Goal: Task Accomplishment & Management: Complete application form

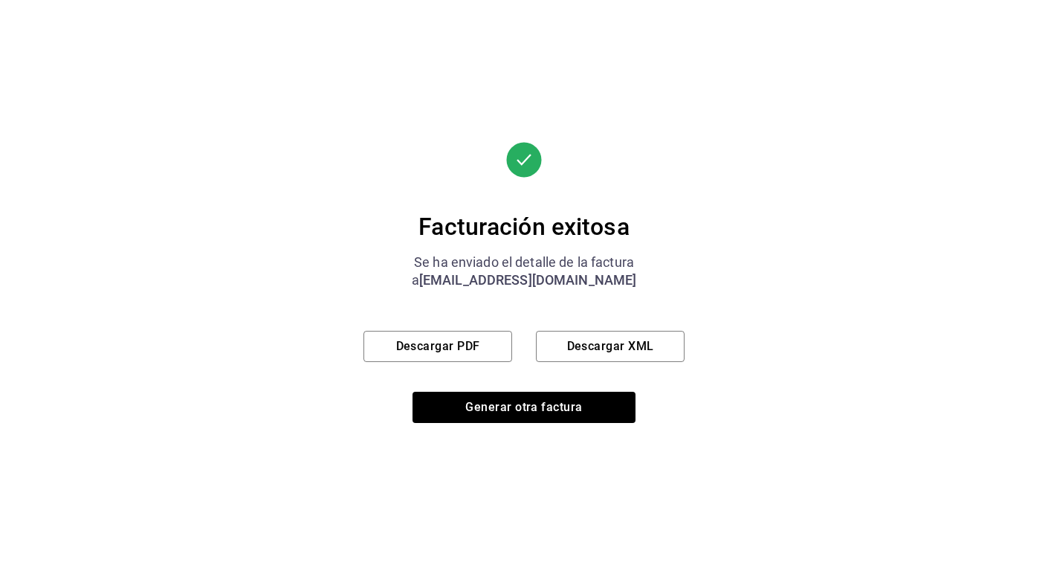
scroll to position [717, 0]
click at [375, 279] on div "a [EMAIL_ADDRESS][DOMAIN_NAME]" at bounding box center [524, 280] width 321 height 18
click at [515, 413] on button "Generar otra factura" at bounding box center [524, 407] width 223 height 31
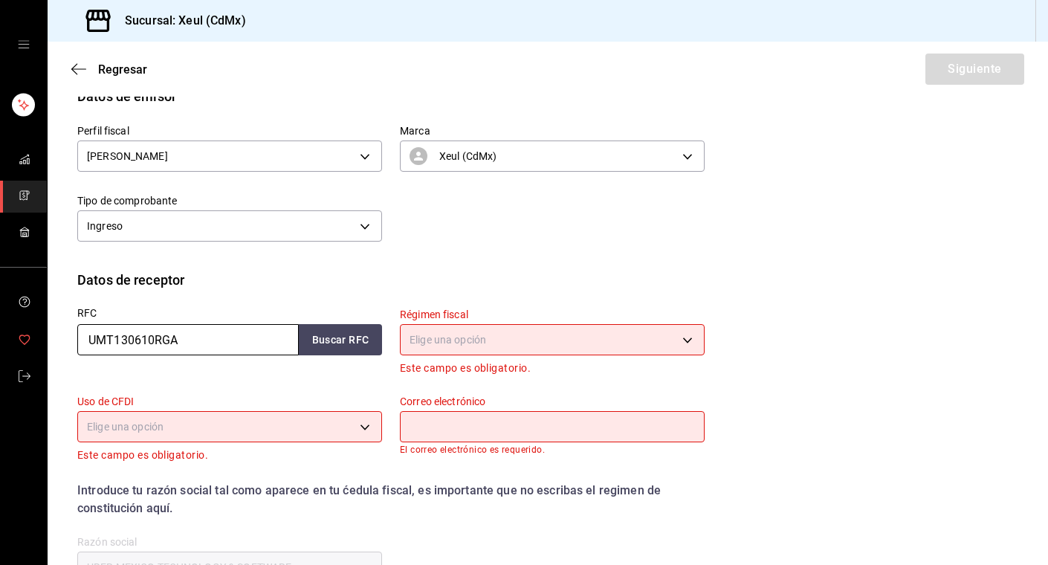
drag, startPoint x: 192, startPoint y: 341, endPoint x: 29, endPoint y: 341, distance: 162.9
click at [29, 341] on div "Sucursal: Xeul (CdMx) Regresar Siguiente Factura general Realiza tus facturas c…" at bounding box center [524, 282] width 1048 height 565
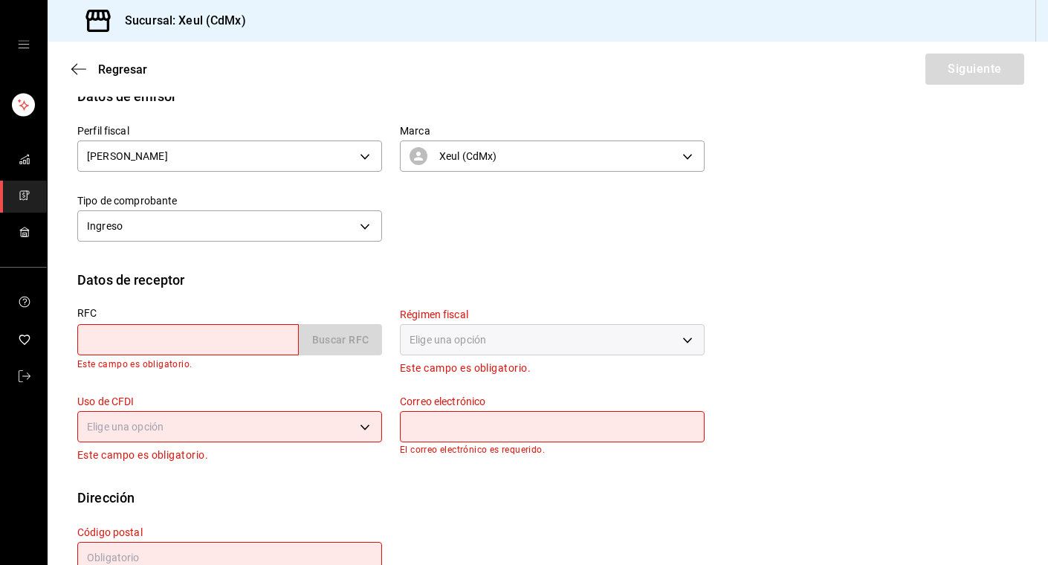
click at [191, 338] on input "text" at bounding box center [188, 339] width 222 height 31
paste input "EAG1511267V0"
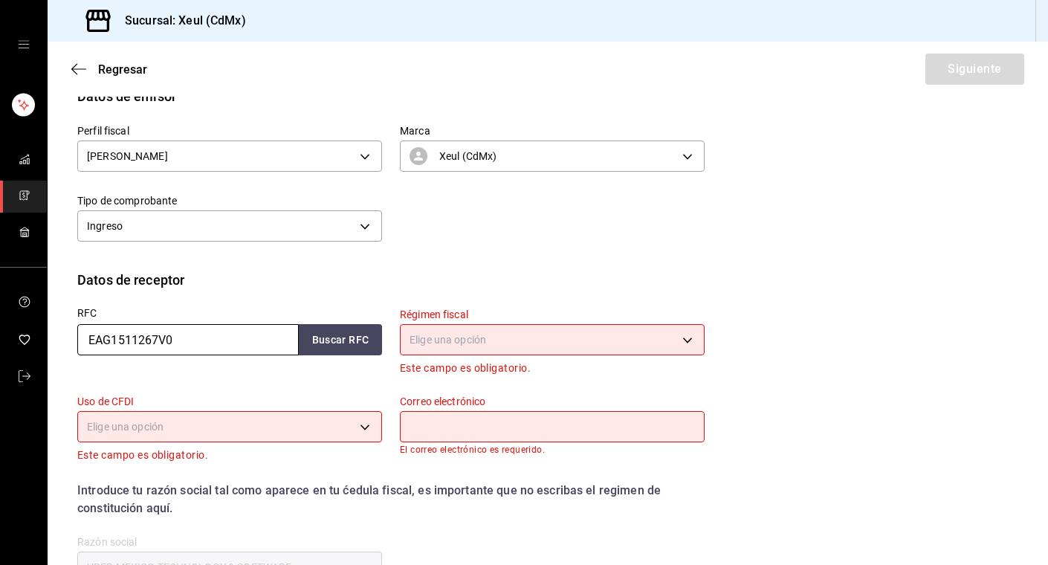
type input "EAG1511267V0"
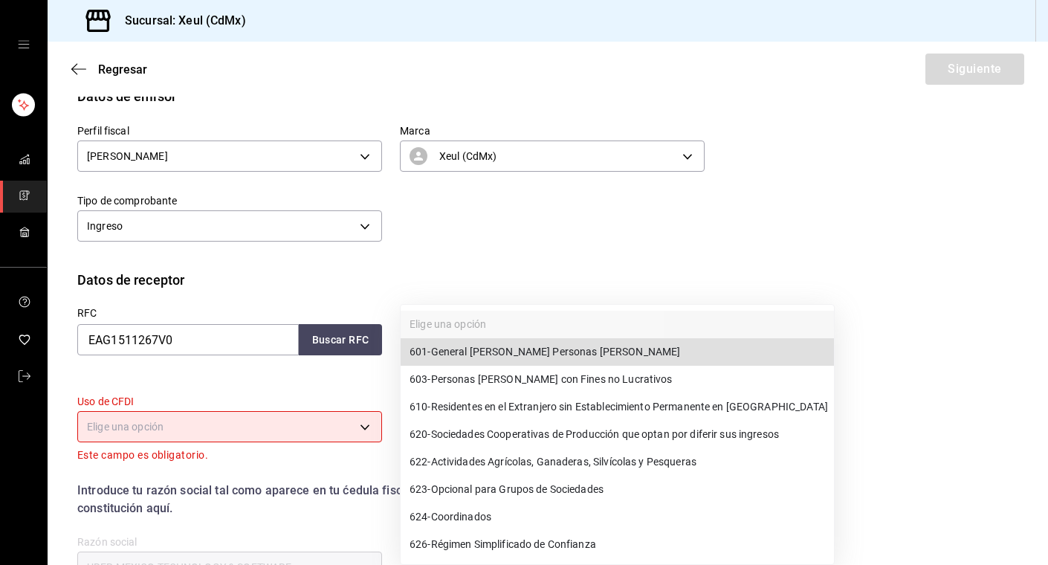
click at [572, 344] on body "Sucursal: Xeul (CdMx) Regresar Siguiente Factura general Realiza tus facturas c…" at bounding box center [524, 282] width 1048 height 565
click at [512, 356] on span "601 - General [PERSON_NAME] Personas [PERSON_NAME]" at bounding box center [545, 352] width 271 height 16
type input "601"
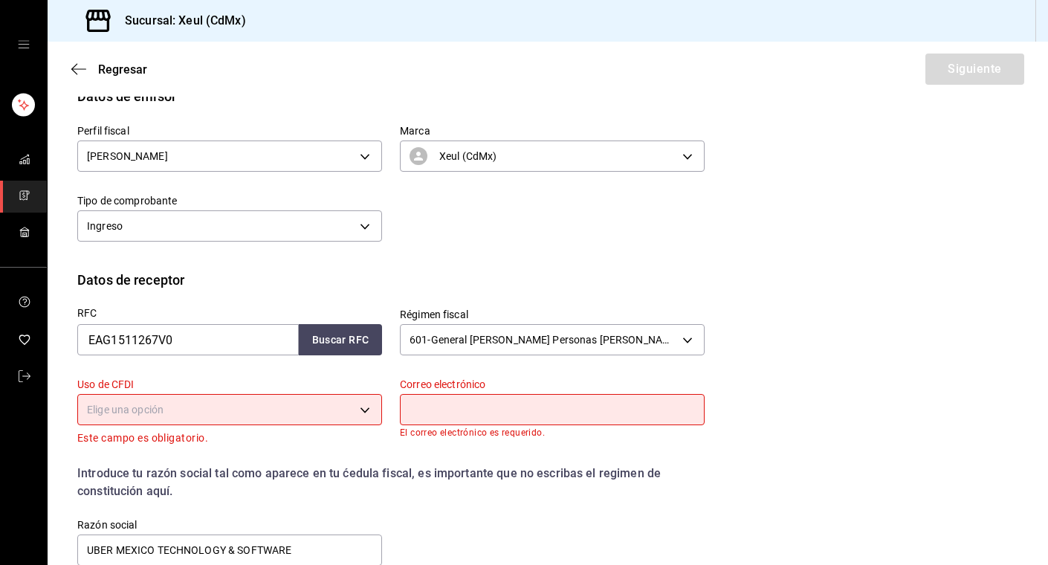
click at [359, 403] on body "Sucursal: Xeul (CdMx) Regresar Siguiente Factura general Realiza tus facturas c…" at bounding box center [524, 282] width 1048 height 565
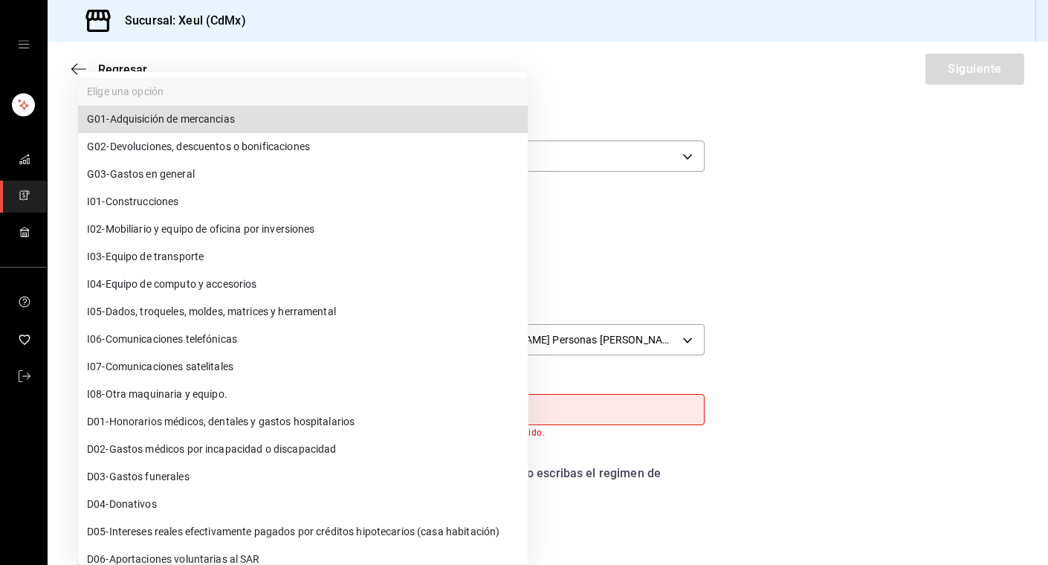
click at [147, 177] on span "G03 - Gastos en general" at bounding box center [141, 175] width 108 height 16
type input "G03"
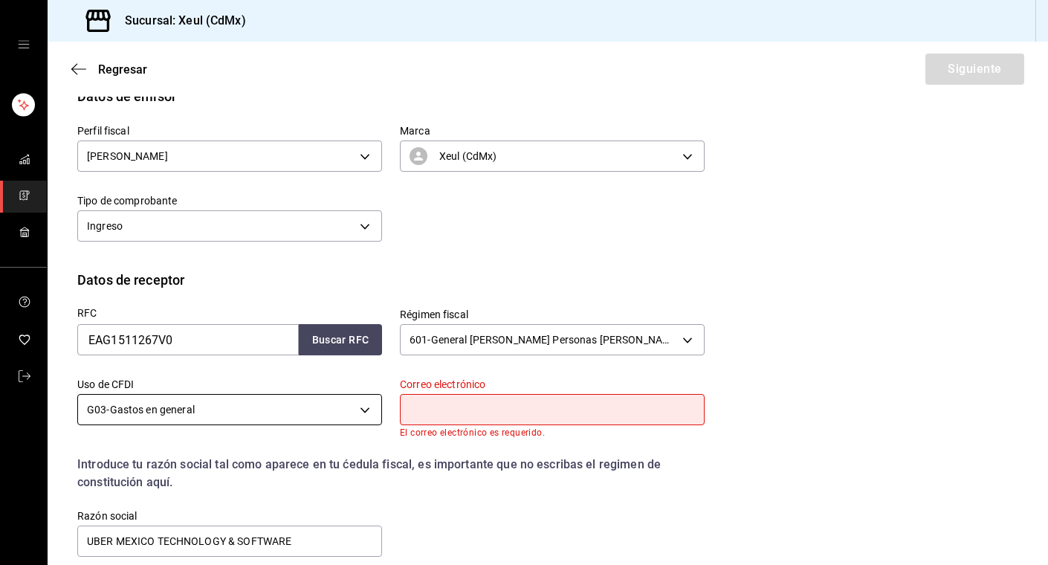
paste input "[EMAIL_ADDRESS][DOMAIN_NAME]"
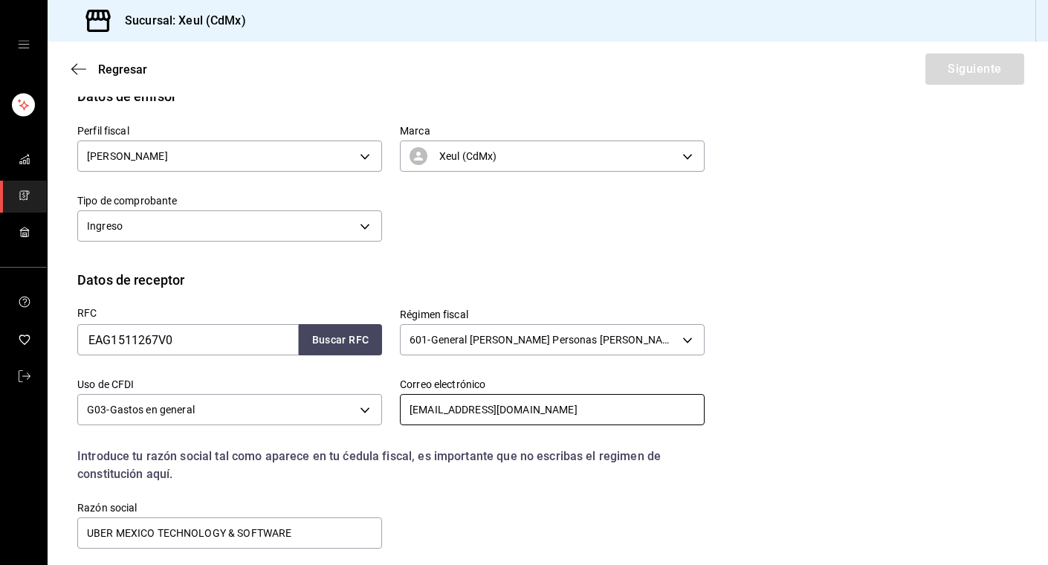
type input "[EMAIL_ADDRESS][DOMAIN_NAME]"
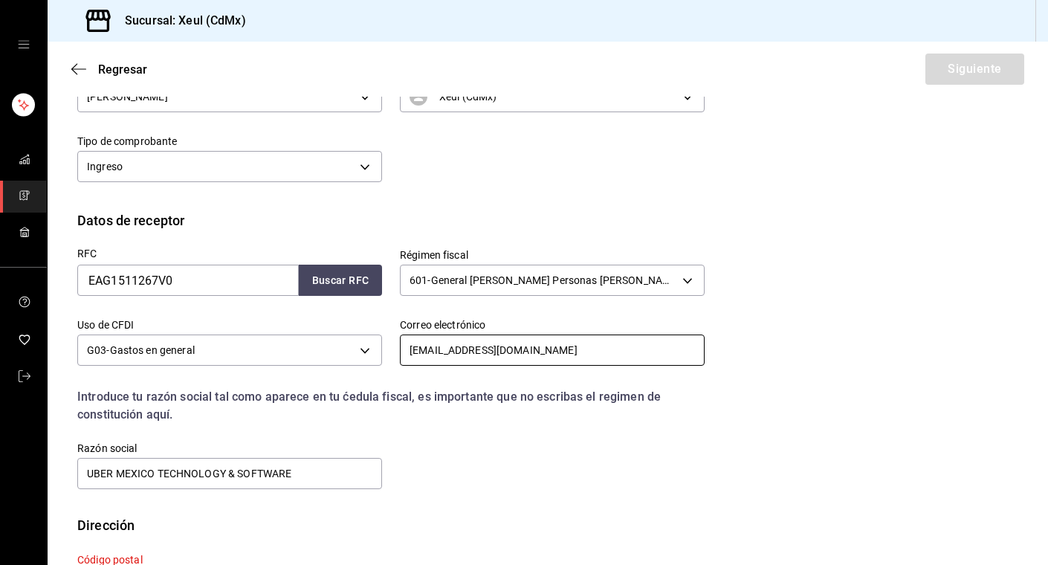
scroll to position [278, 0]
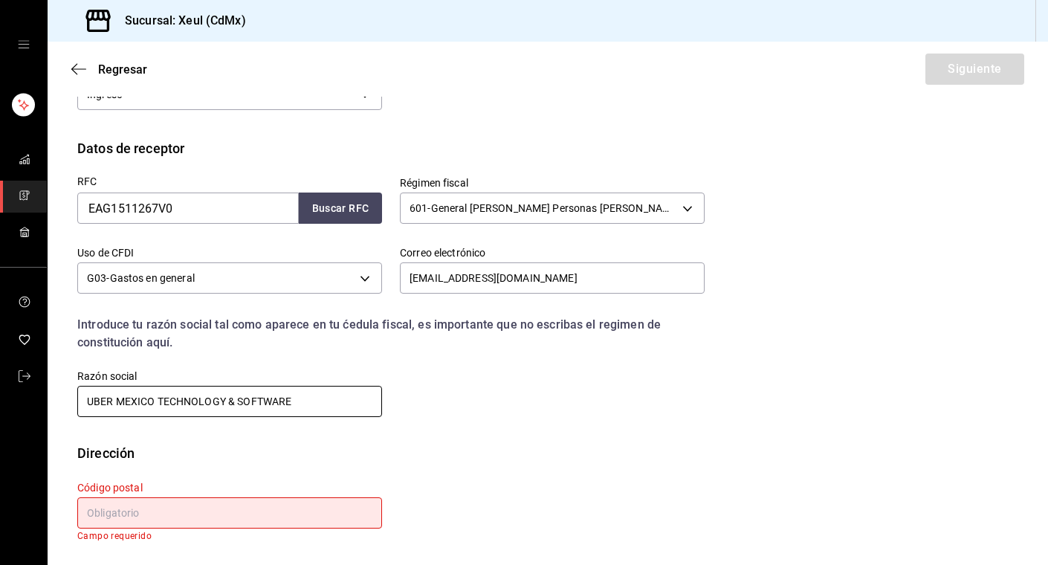
drag, startPoint x: 301, startPoint y: 407, endPoint x: -42, endPoint y: 395, distance: 343.0
click at [0, 395] on html "Sucursal: Xeul (CdMx) Regresar Siguiente Factura general Realiza tus facturas c…" at bounding box center [524, 282] width 1048 height 565
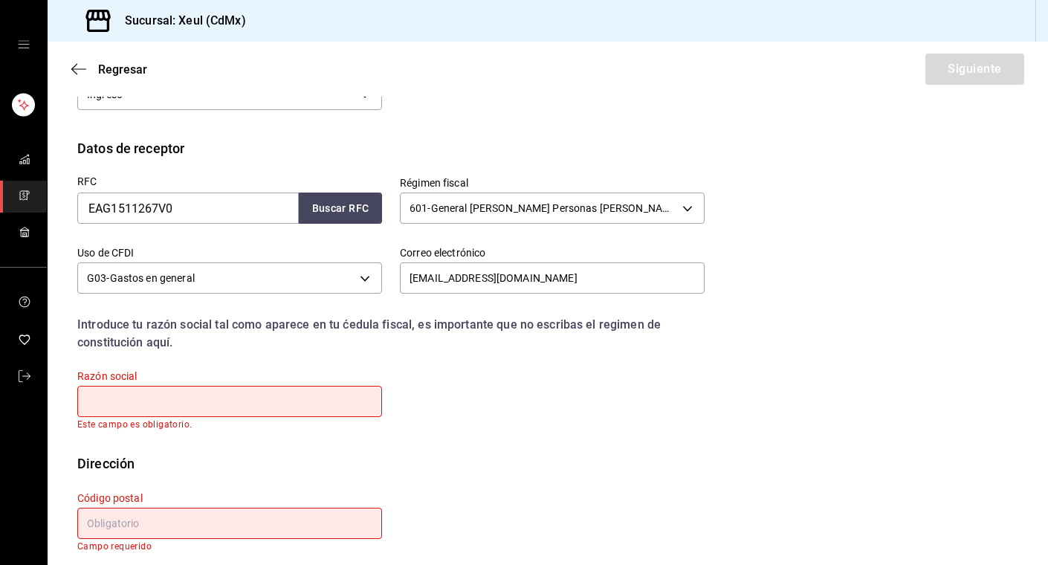
paste input "ENSAMBLE AGAVERO"
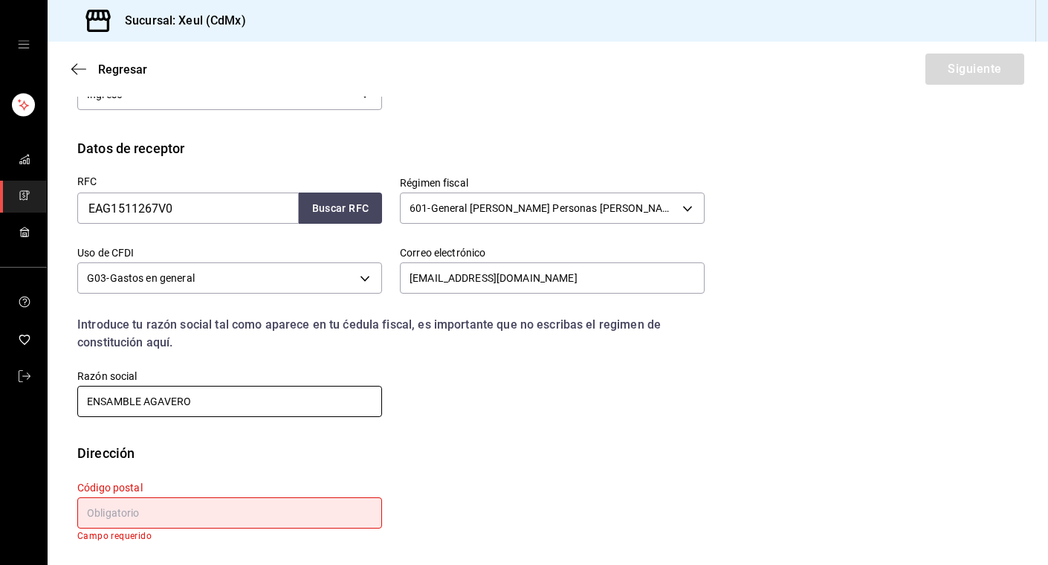
type input "ENSAMBLE AGAVERO"
click at [233, 508] on input "text" at bounding box center [229, 512] width 305 height 31
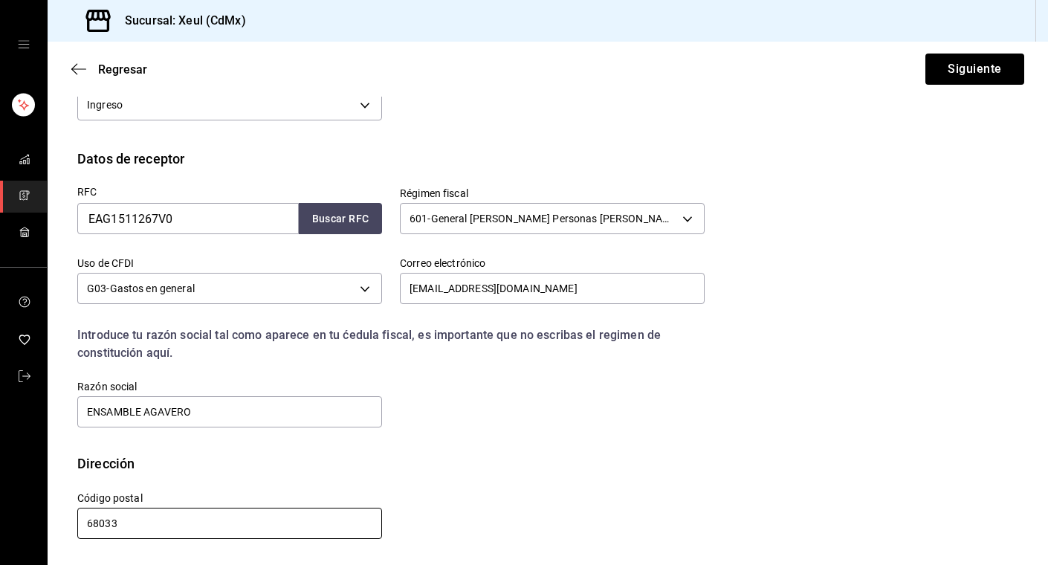
scroll to position [268, 0]
type input "68033"
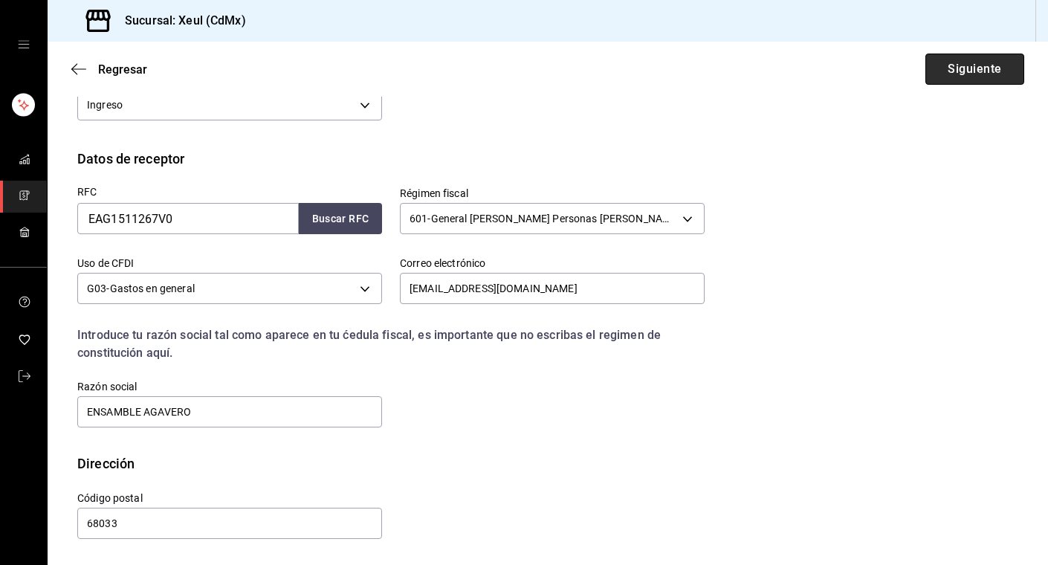
click at [990, 67] on button "Siguiente" at bounding box center [975, 69] width 99 height 31
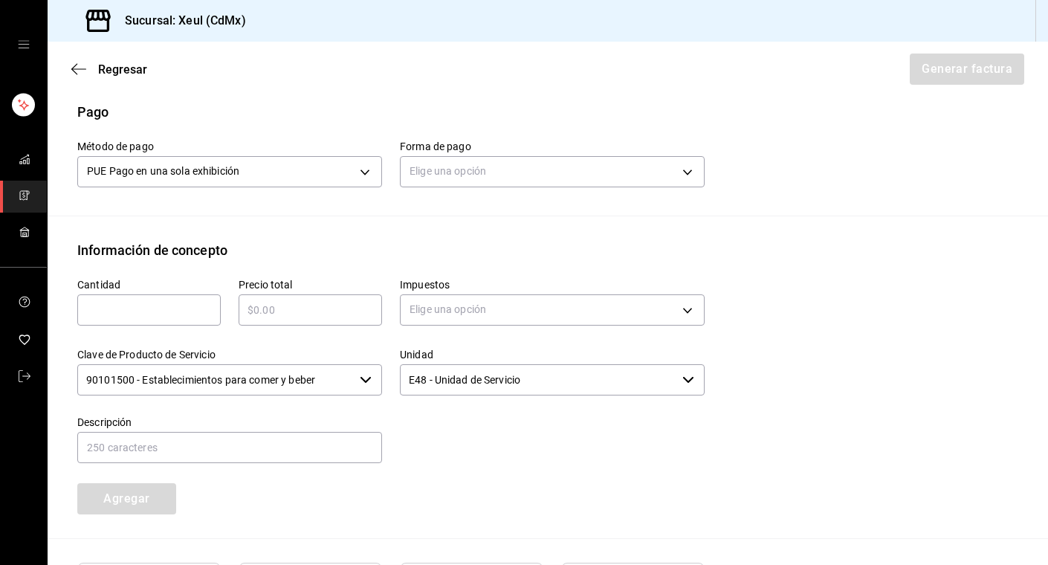
scroll to position [453, 0]
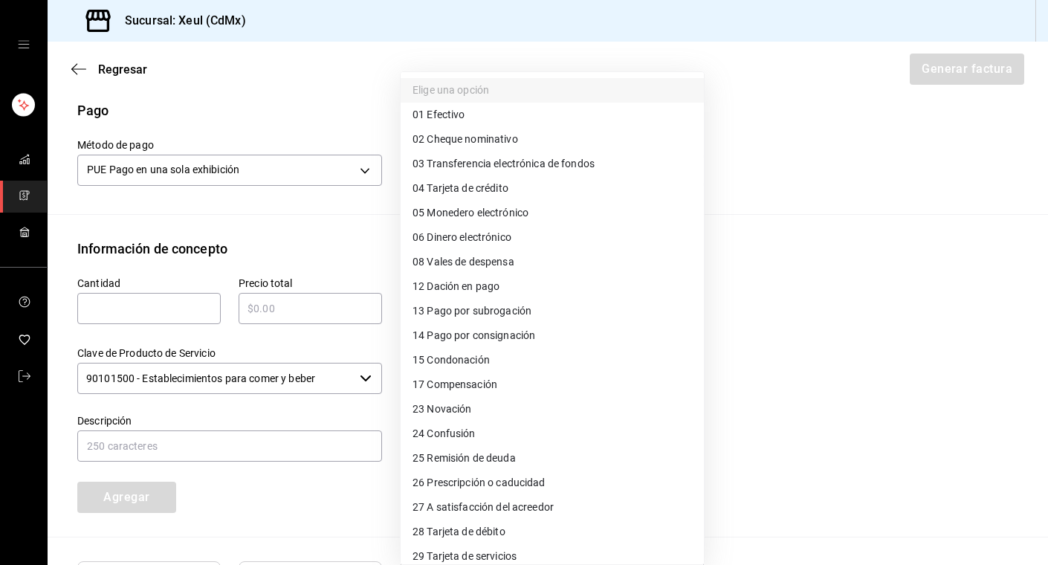
click at [503, 170] on body "Sucursal: Xeul (CdMx) Regresar Generar factura Emisor Perfil fiscal [PERSON_NAM…" at bounding box center [524, 282] width 1048 height 565
click at [466, 191] on span "04 Tarjeta de crédito" at bounding box center [461, 189] width 96 height 16
type input "04"
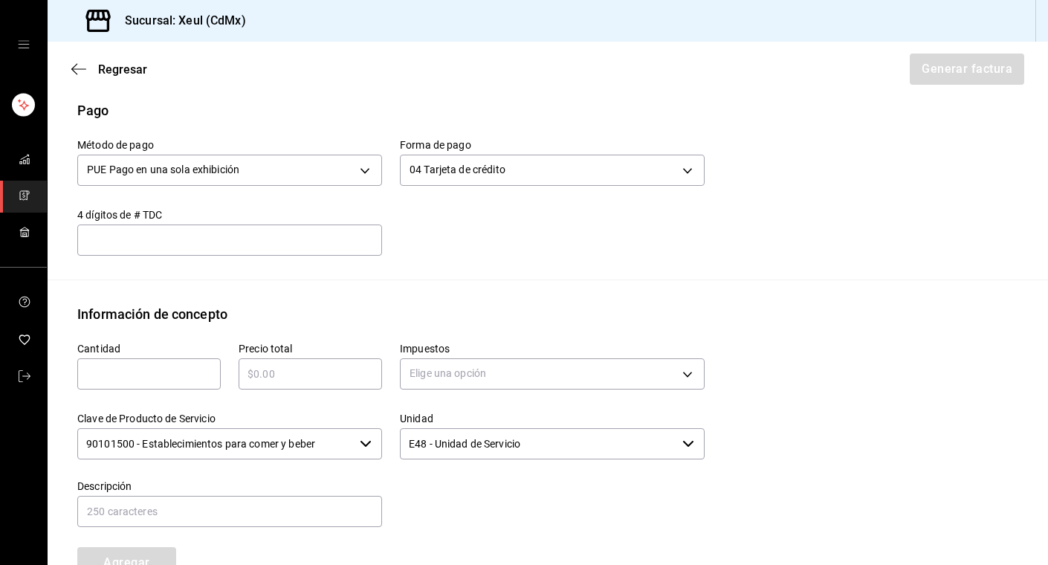
click at [118, 376] on input "text" at bounding box center [149, 374] width 144 height 18
type input "1"
click at [267, 376] on input "text" at bounding box center [311, 374] width 144 height 18
type input "$3319"
click at [590, 383] on body "Sucursal: Xeul (CdMx) Regresar Generar factura Emisor Perfil fiscal [PERSON_NAM…" at bounding box center [524, 282] width 1048 height 565
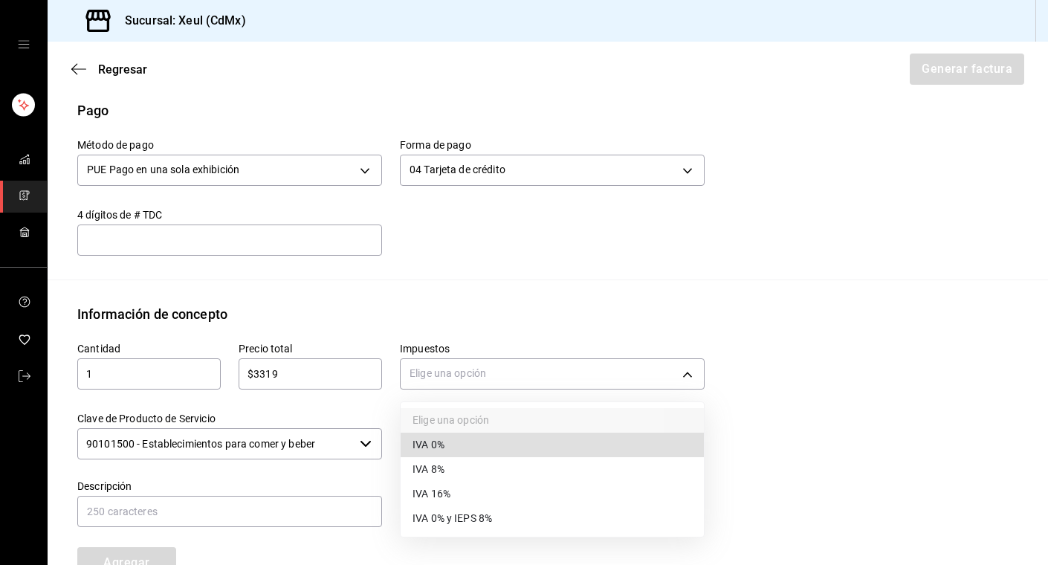
click at [454, 491] on li "IVA 16%" at bounding box center [552, 494] width 303 height 25
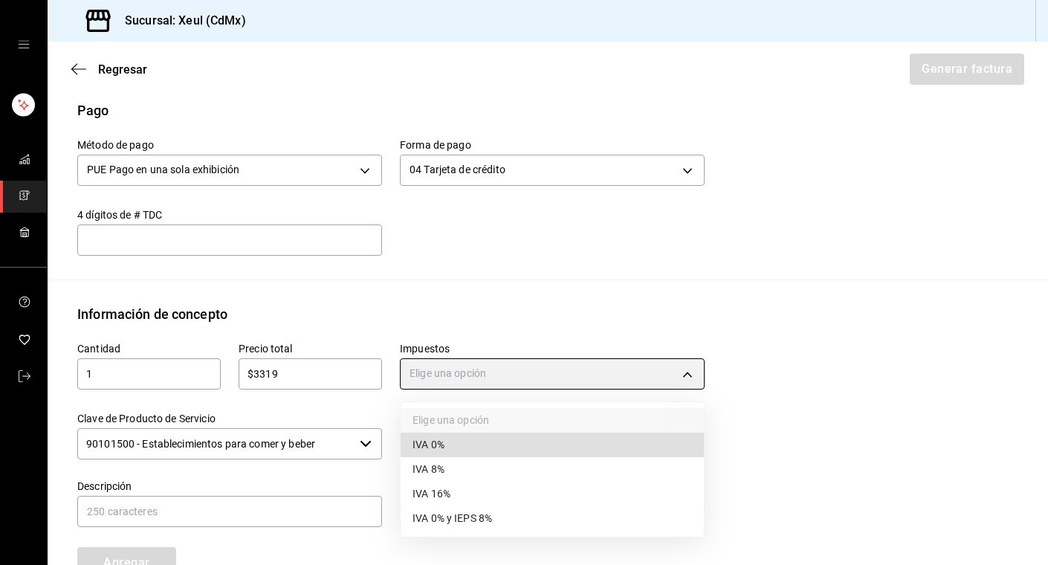
type input "IVA_16"
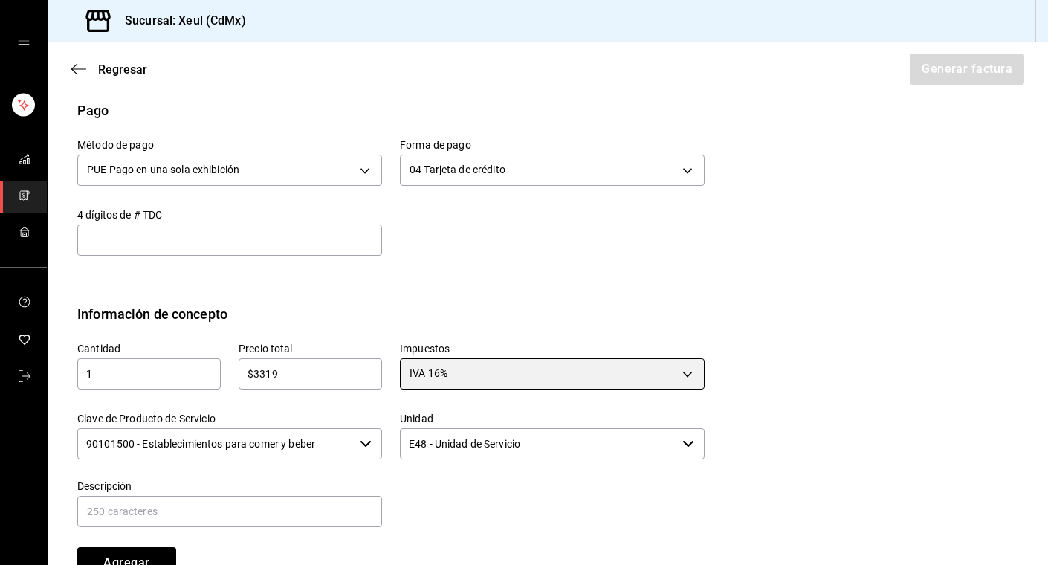
scroll to position [665, 0]
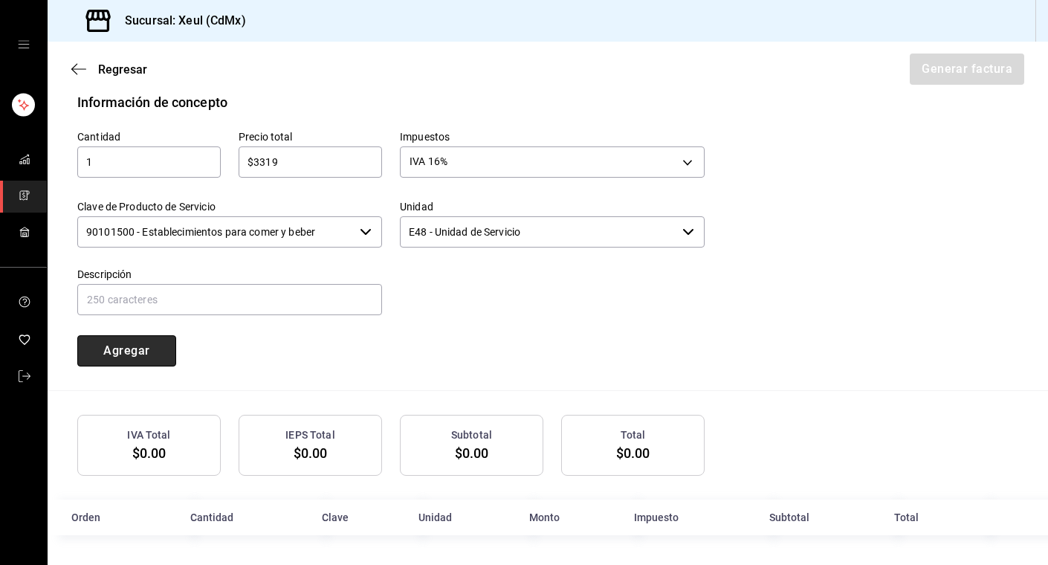
click at [144, 357] on button "Agregar" at bounding box center [126, 350] width 99 height 31
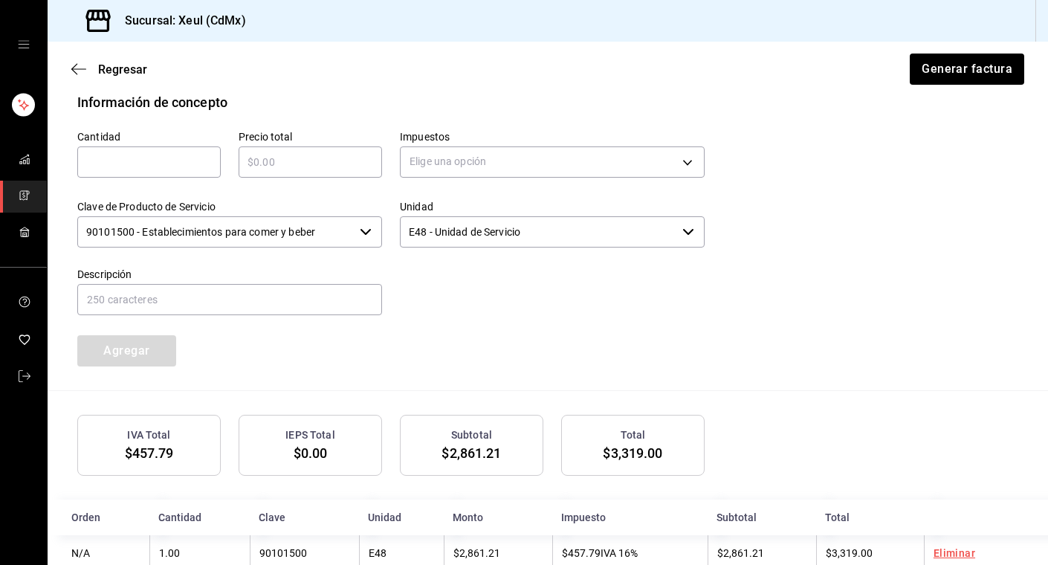
scroll to position [701, 0]
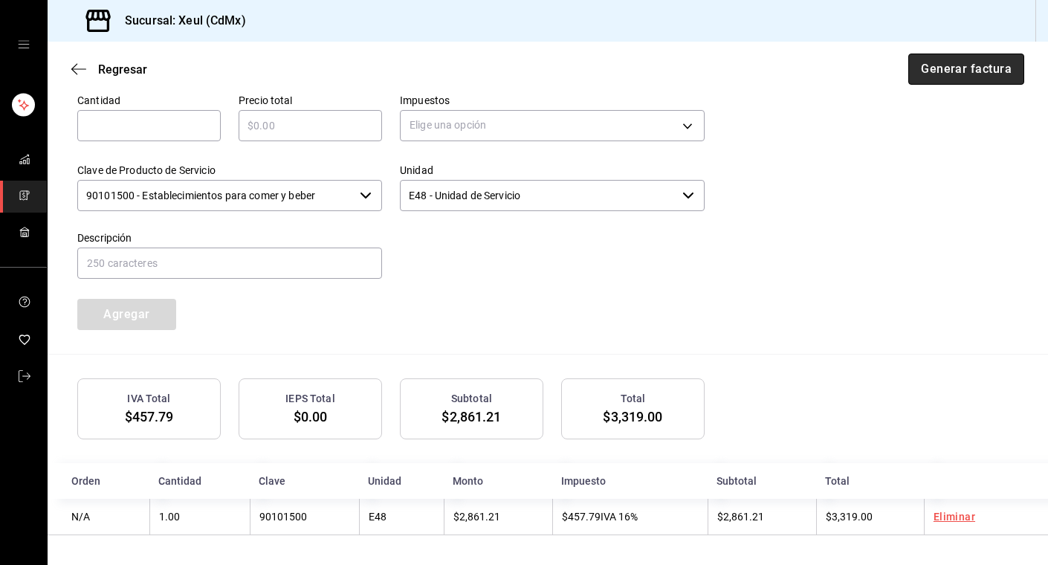
click at [970, 77] on button "Generar factura" at bounding box center [967, 69] width 116 height 31
